Goal: Task Accomplishment & Management: Manage account settings

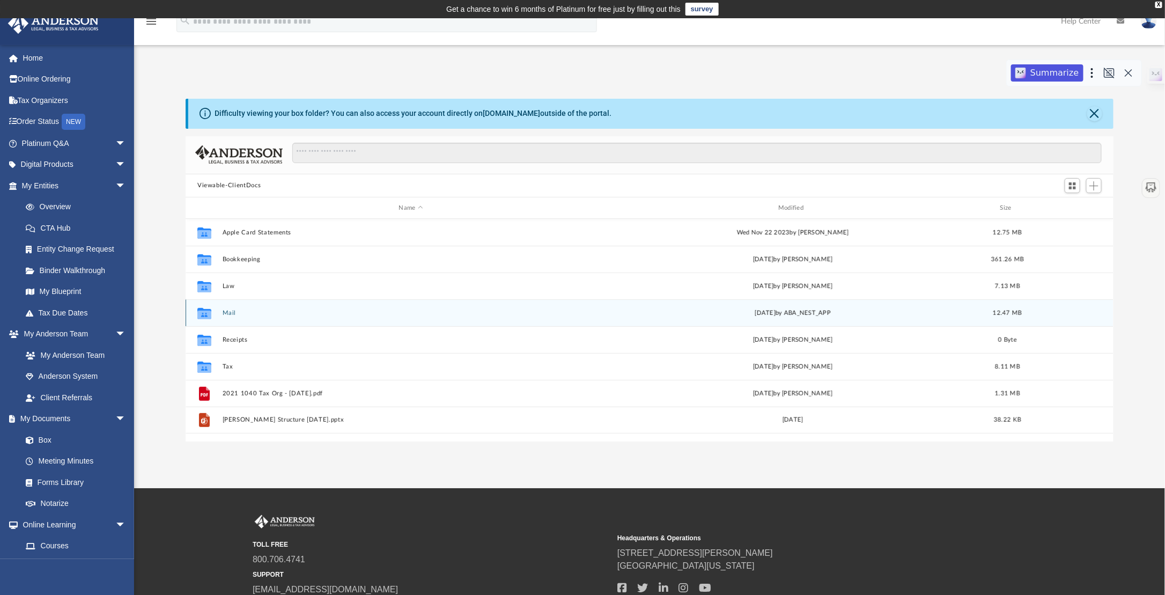
scroll to position [235, 920]
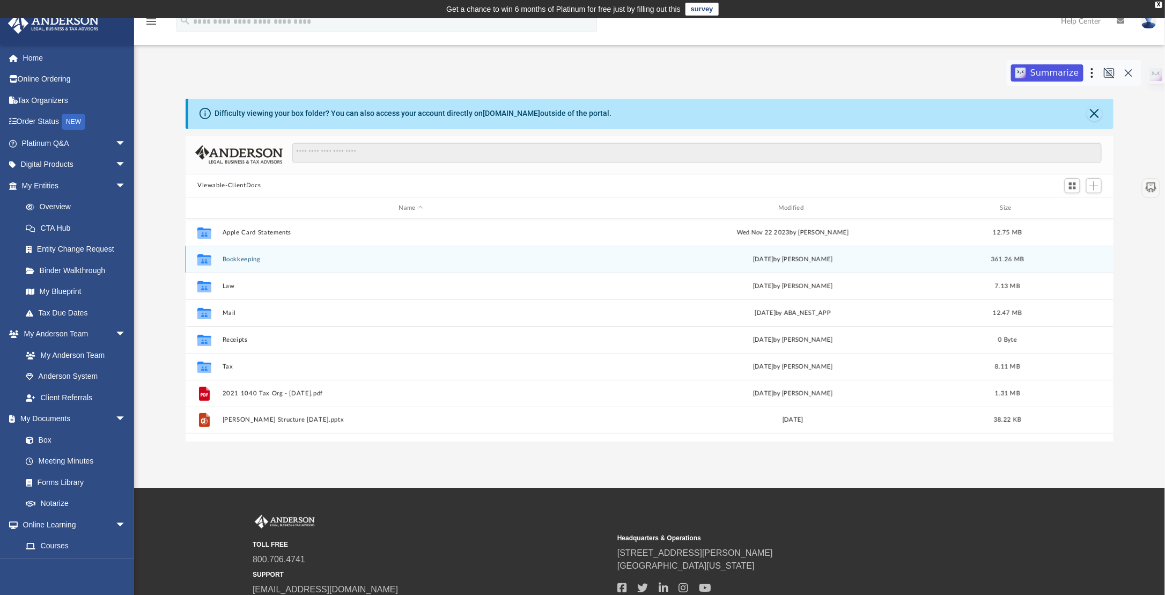
click at [256, 261] on button "Bookkeeping" at bounding box center [411, 259] width 377 height 7
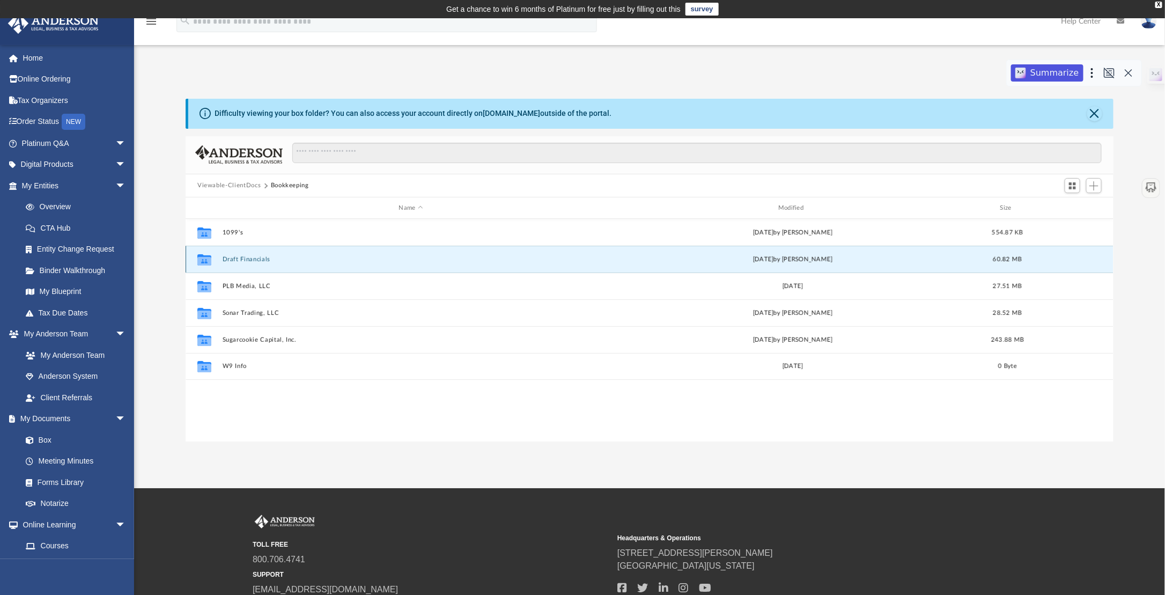
click at [255, 261] on button "Draft Financials" at bounding box center [411, 259] width 377 height 7
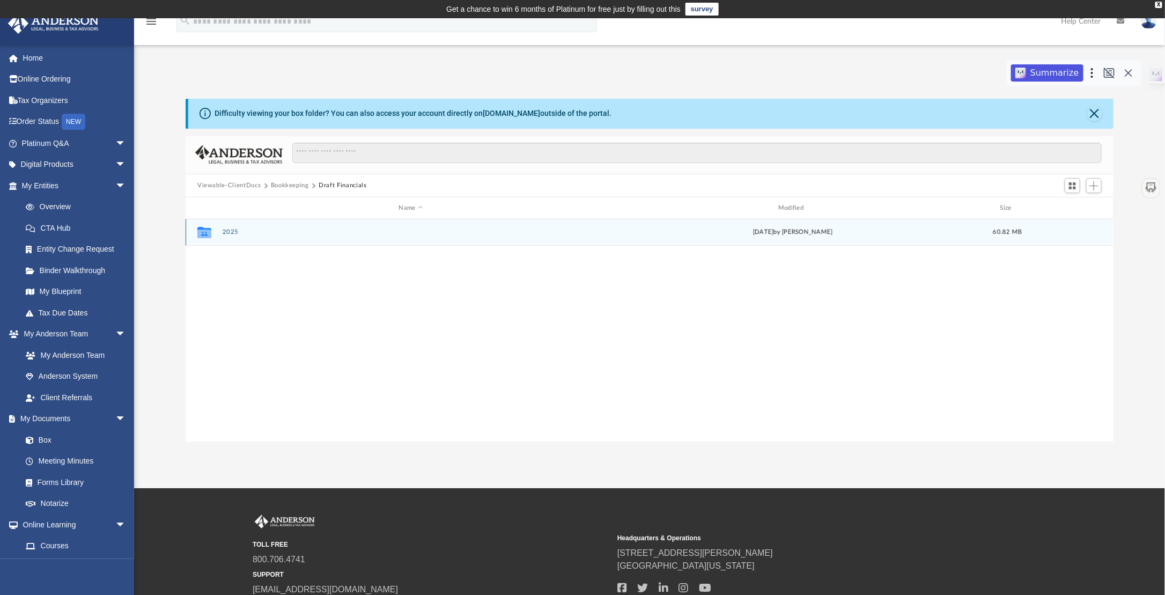
click at [231, 233] on button "2025" at bounding box center [411, 232] width 377 height 7
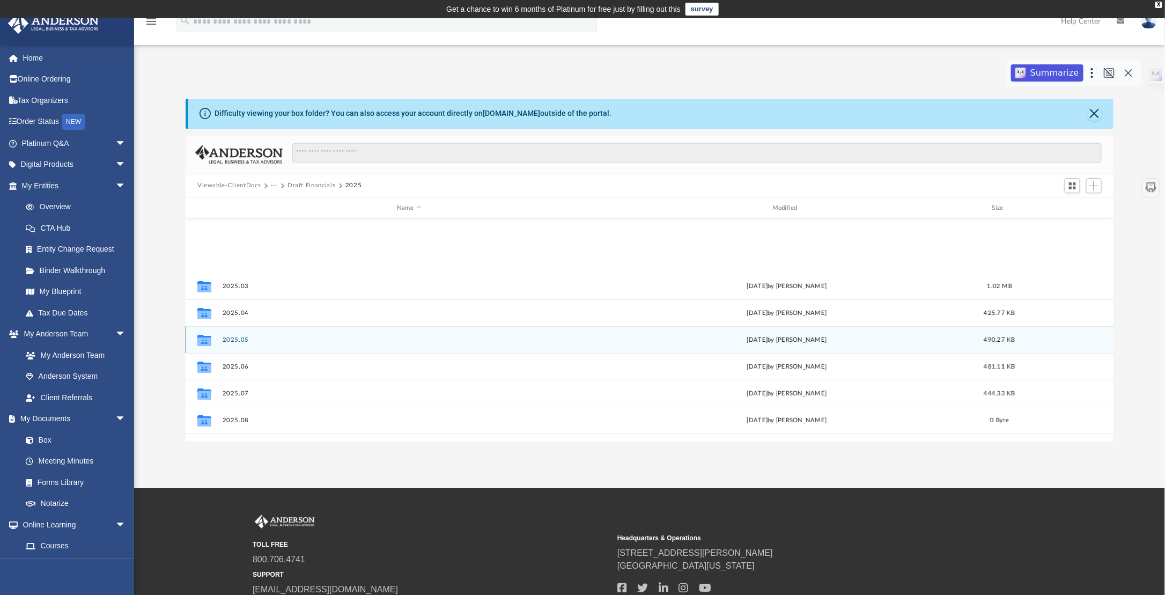
scroll to position [99, 0]
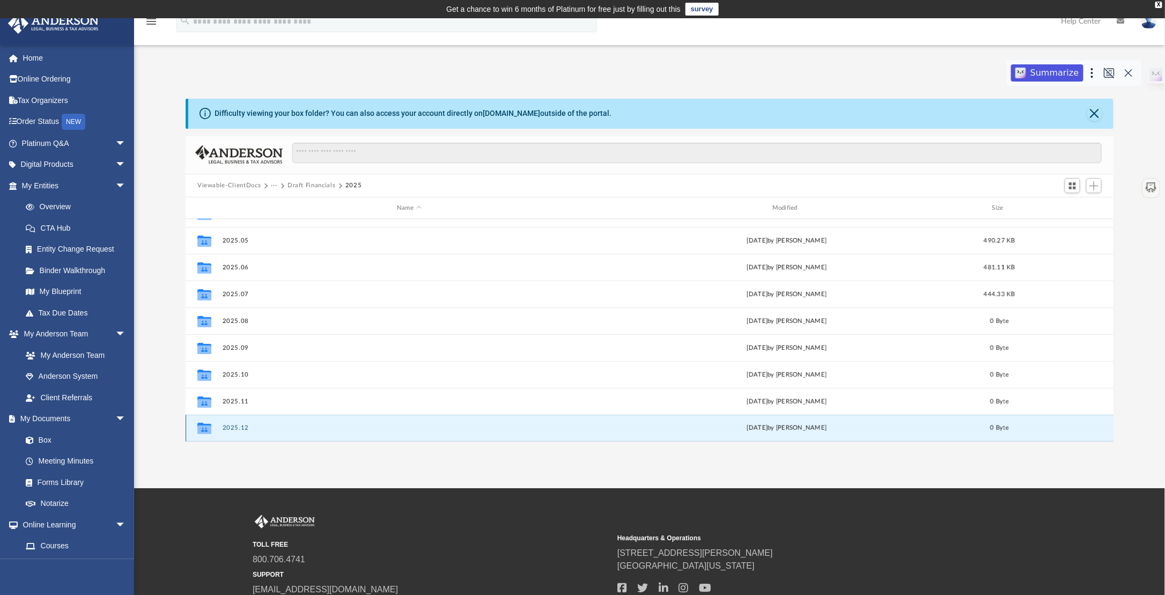
click at [236, 429] on button "2025.12" at bounding box center [409, 428] width 373 height 7
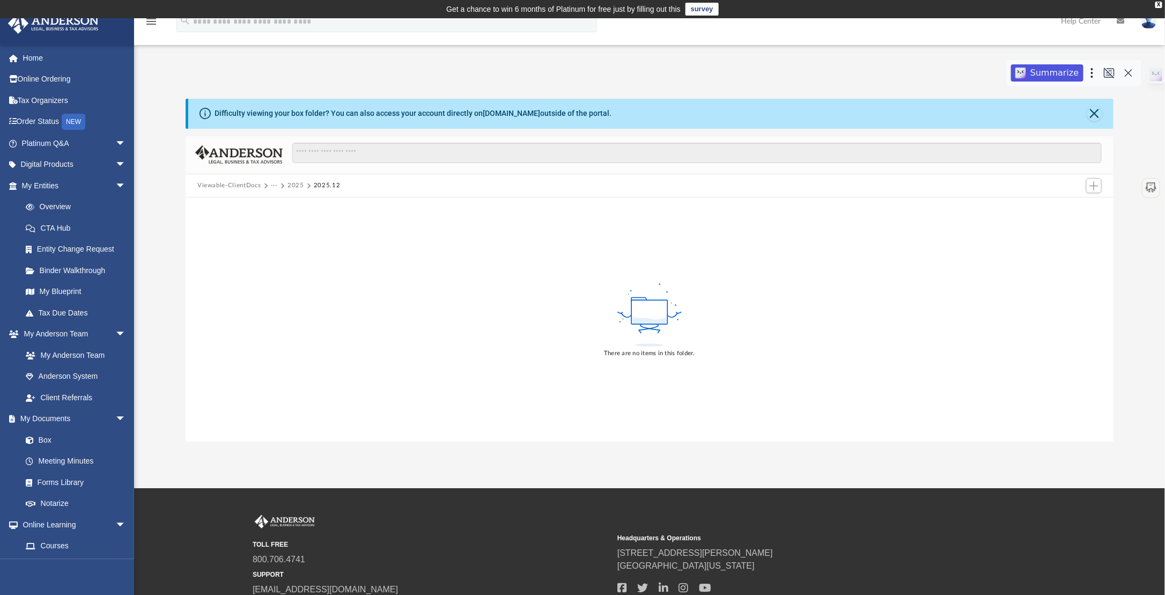
click at [293, 188] on button "2025" at bounding box center [296, 186] width 17 height 10
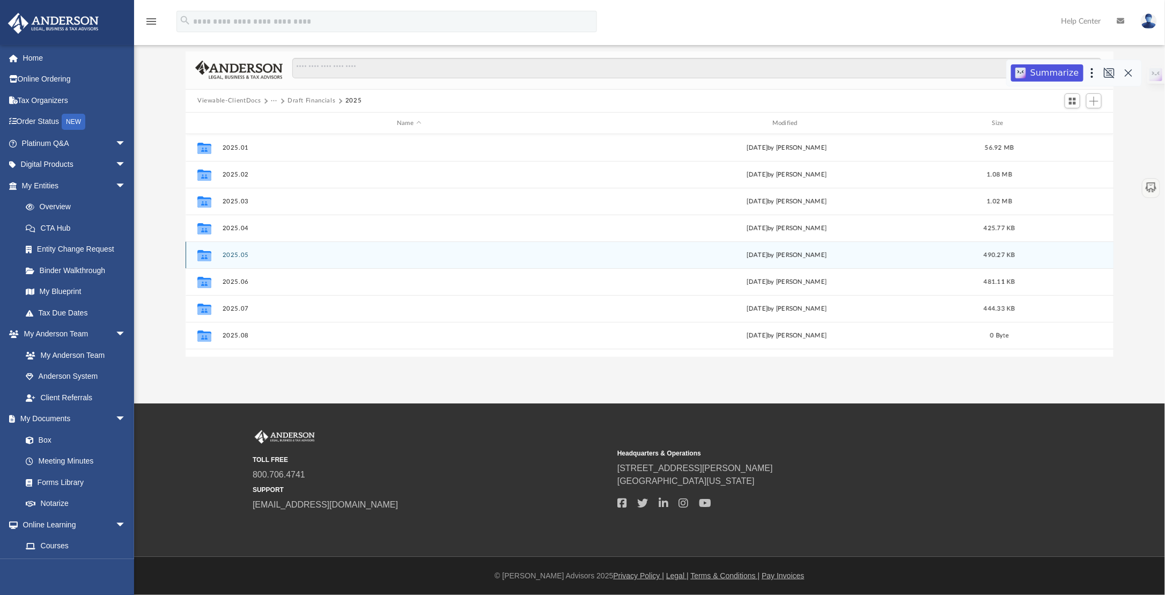
scroll to position [0, 0]
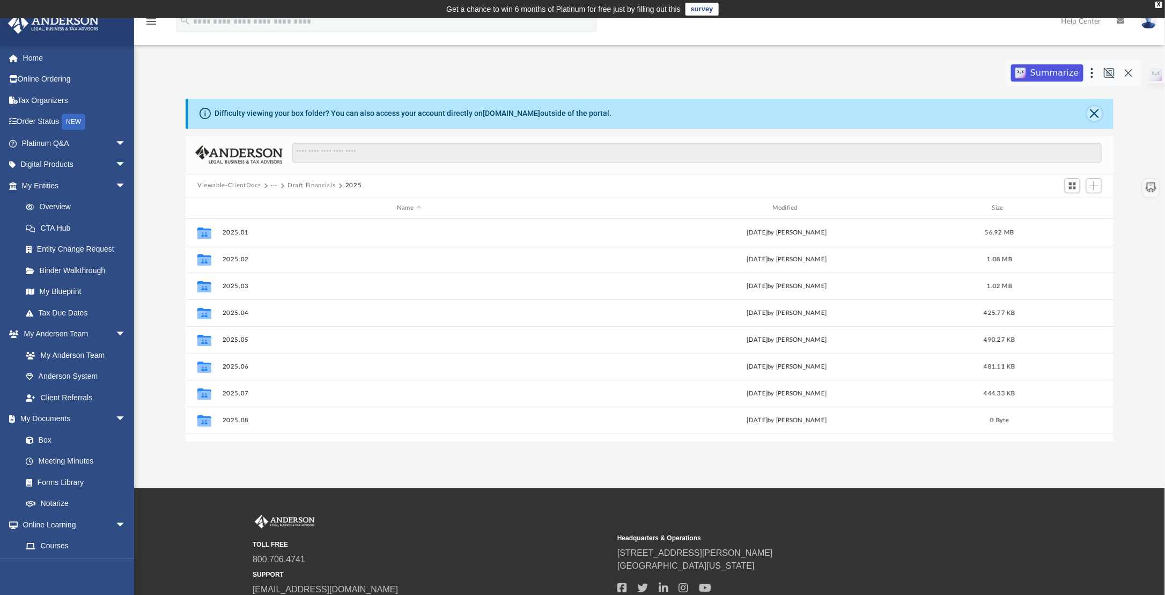
click at [1093, 119] on button "Close" at bounding box center [1094, 113] width 15 height 15
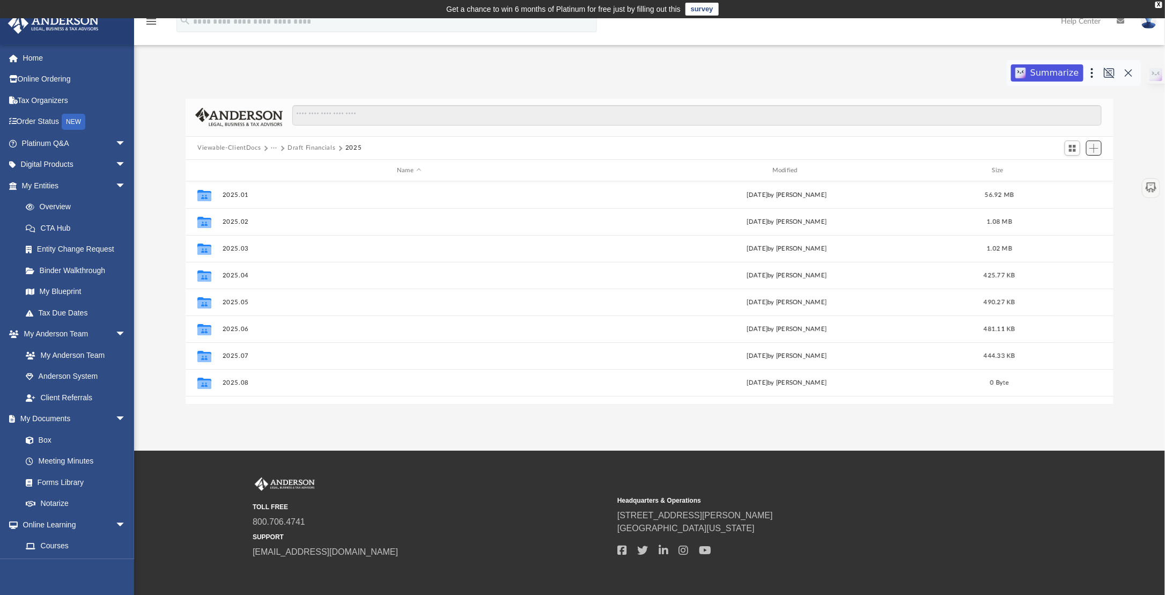
click at [1096, 150] on span "Add" at bounding box center [1093, 148] width 9 height 9
click at [1084, 168] on li "Upload" at bounding box center [1079, 169] width 34 height 11
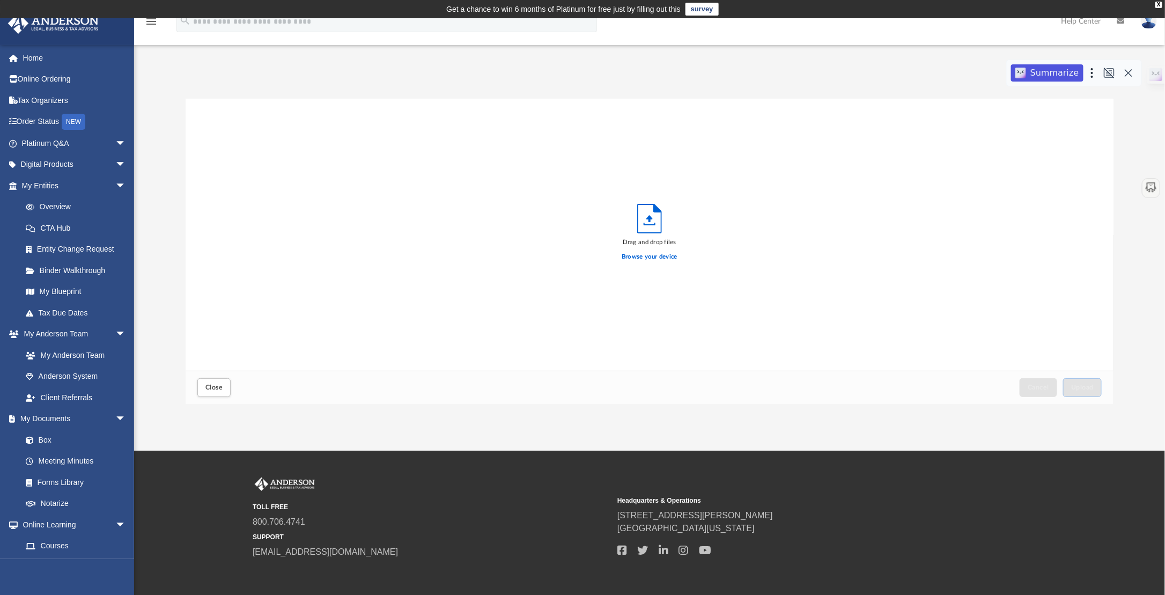
scroll to position [264, 920]
click at [1085, 389] on span "Upload" at bounding box center [1082, 387] width 23 height 6
